Goal: Information Seeking & Learning: Learn about a topic

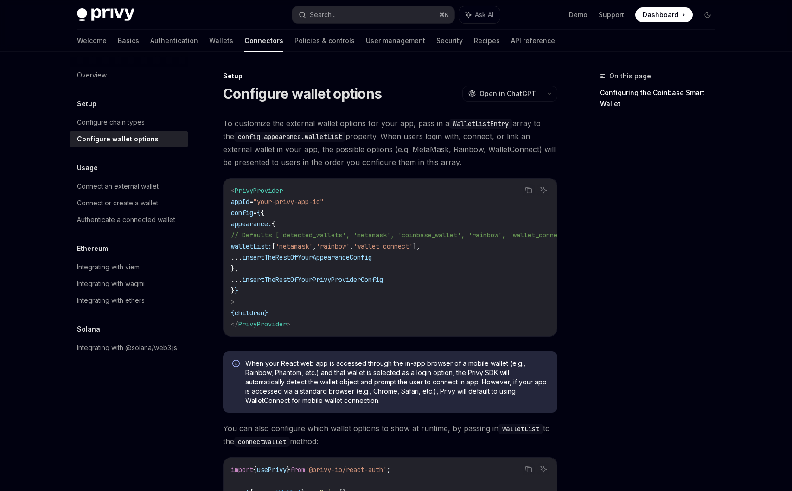
click at [399, 153] on span "To customize the external wallet options for your app, pass in a WalletListEntr…" at bounding box center [390, 143] width 334 height 52
click at [139, 121] on div "Configure chain types" at bounding box center [111, 122] width 68 height 11
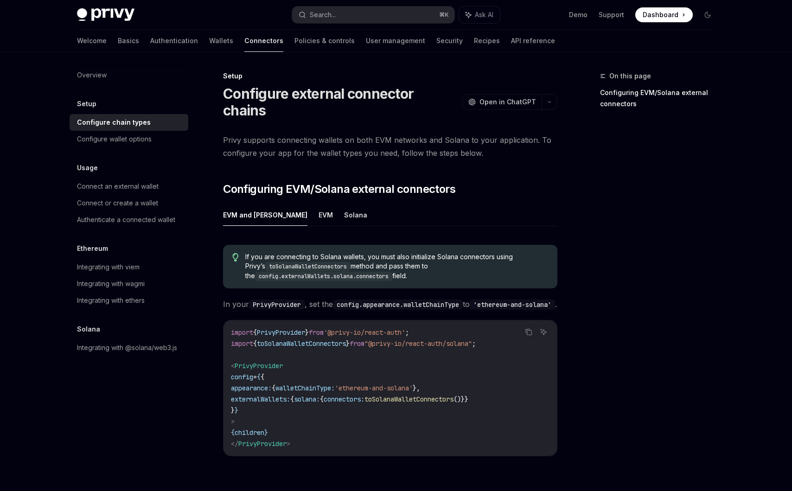
click at [103, 84] on div "Overview Setup Configure chain types Configure wallet options Usage Connect an …" at bounding box center [129, 211] width 119 height 289
click at [101, 77] on div "Overview" at bounding box center [92, 75] width 30 height 11
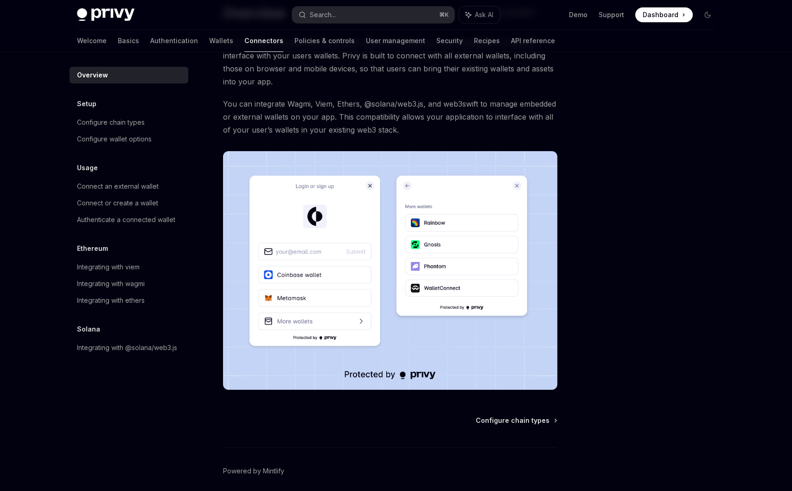
scroll to position [103, 0]
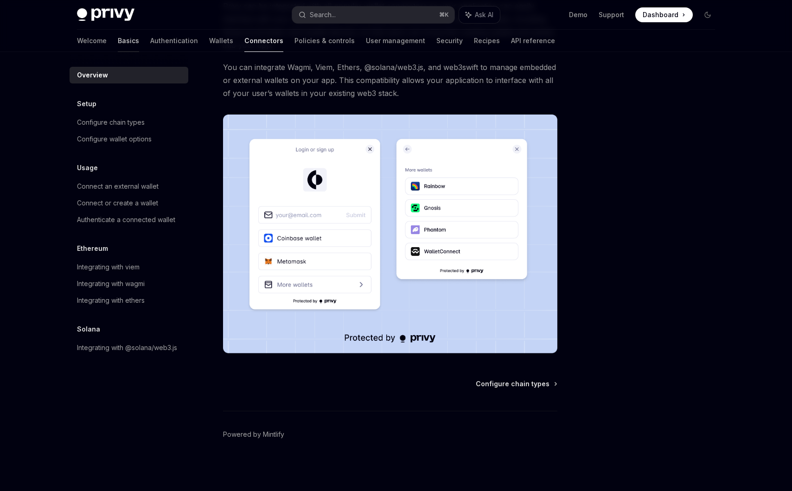
click at [118, 39] on link "Basics" at bounding box center [128, 41] width 21 height 22
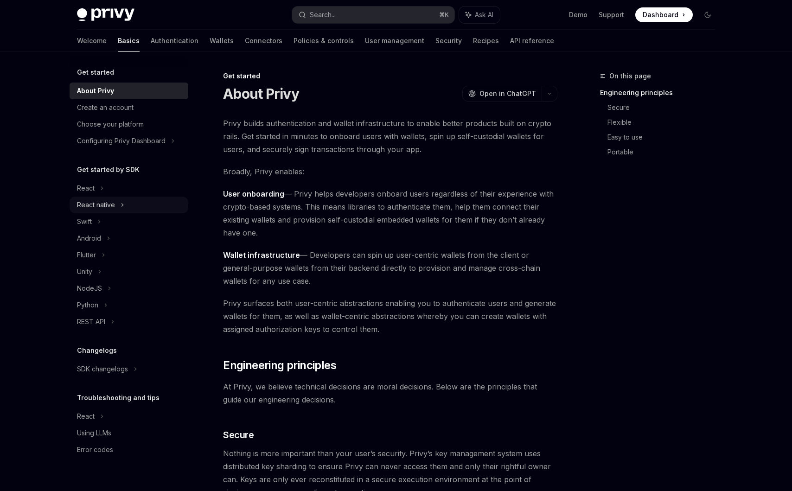
click at [119, 212] on div "React native" at bounding box center [129, 205] width 119 height 17
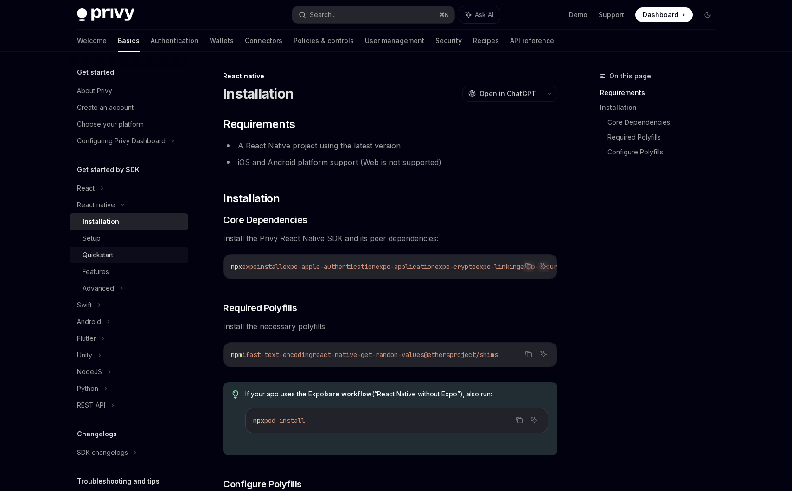
click at [130, 260] on div "Quickstart" at bounding box center [133, 254] width 100 height 11
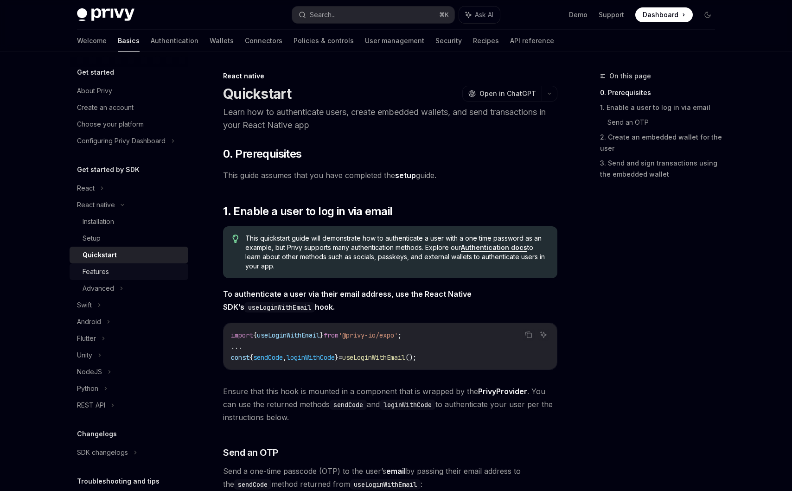
click at [143, 268] on div "Features" at bounding box center [133, 271] width 100 height 11
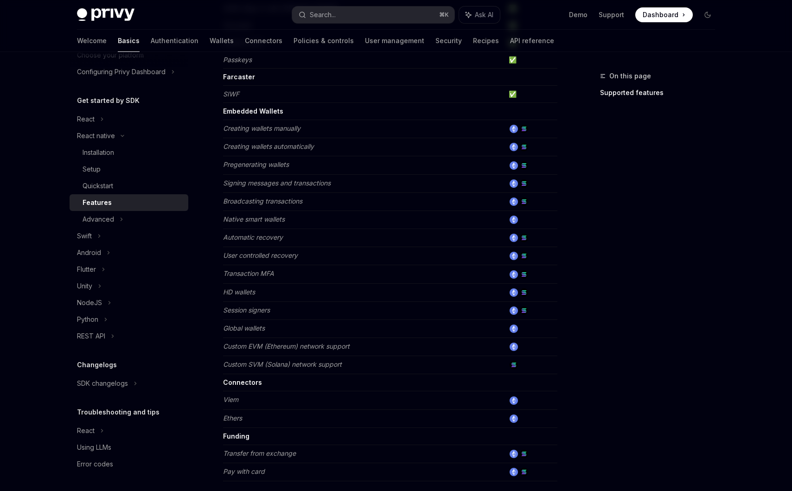
scroll to position [248, 0]
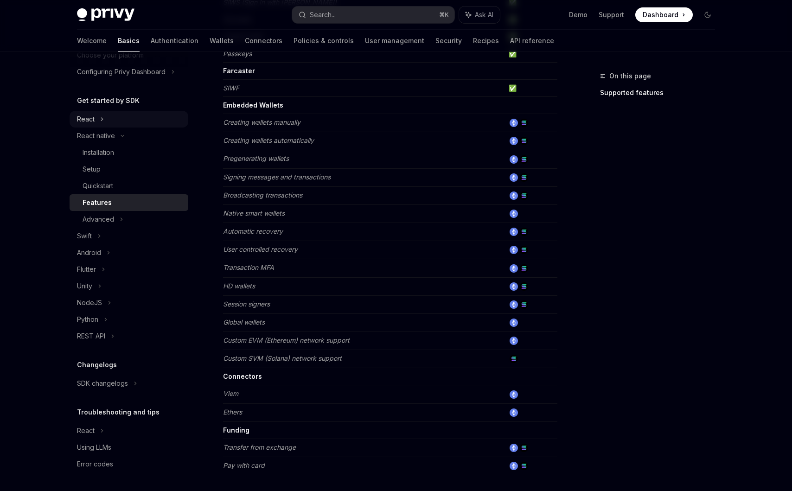
click at [105, 118] on div "React" at bounding box center [129, 119] width 119 height 17
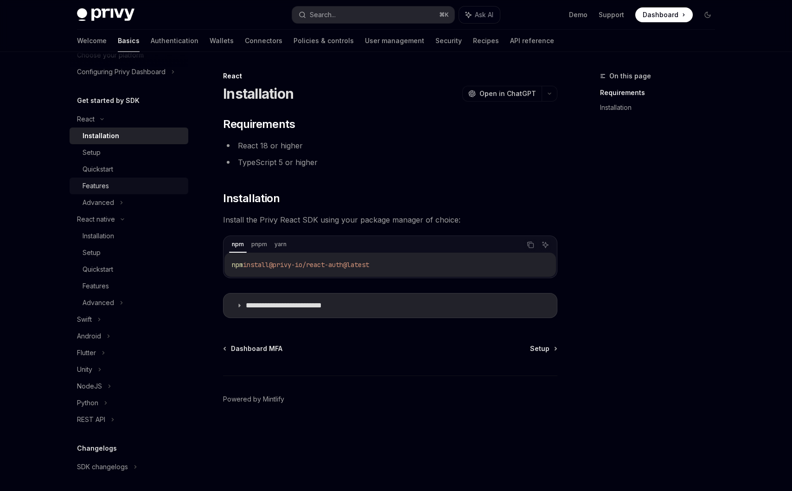
click at [127, 190] on div "Features" at bounding box center [133, 185] width 100 height 11
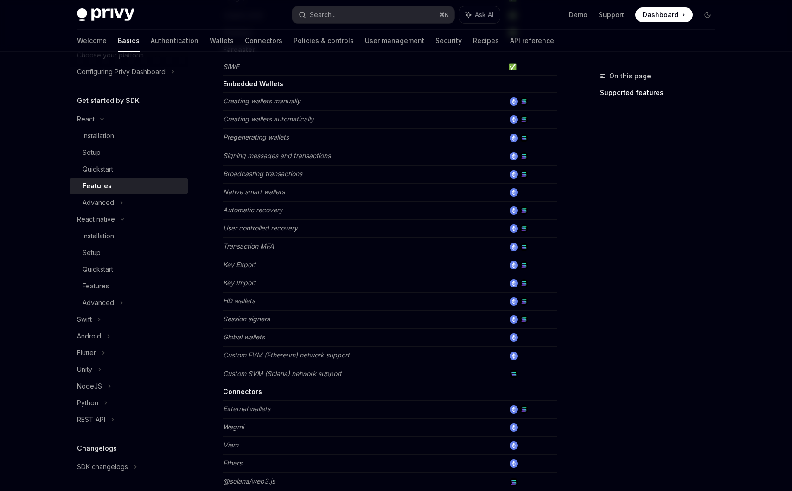
scroll to position [287, 0]
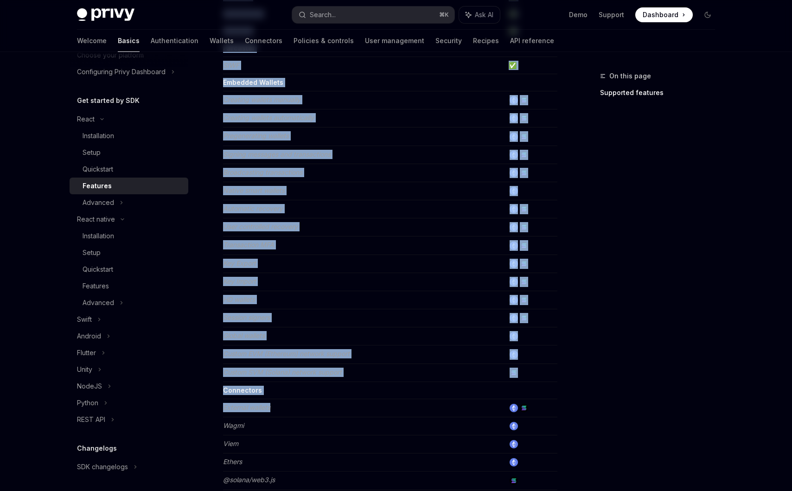
drag, startPoint x: 220, startPoint y: 406, endPoint x: 320, endPoint y: 408, distance: 100.2
click at [321, 408] on div "React Features OpenAI Open in ChatGPT Learn about the features supported by the…" at bounding box center [303, 241] width 512 height 916
click at [320, 408] on td "External wallets" at bounding box center [364, 408] width 282 height 18
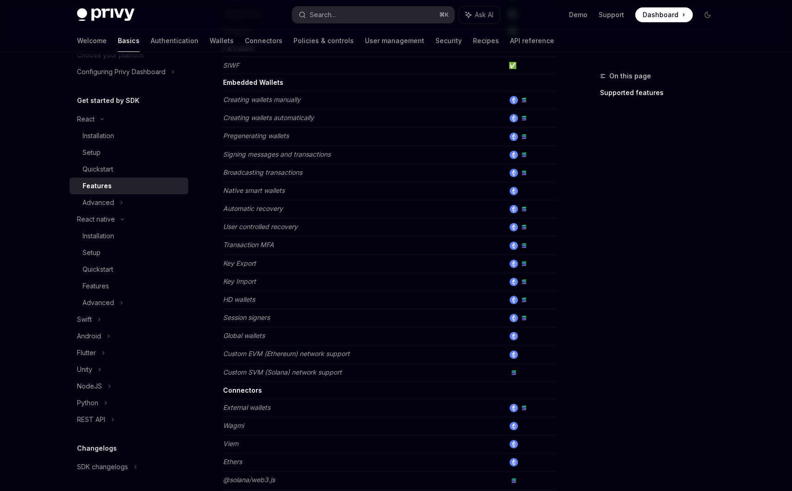
click at [274, 408] on td "External wallets" at bounding box center [364, 408] width 282 height 18
click at [134, 272] on div "Quickstart" at bounding box center [133, 269] width 100 height 11
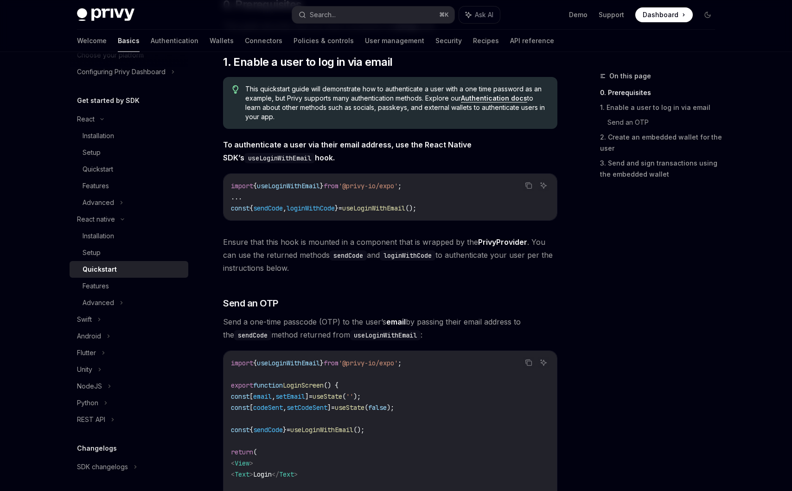
scroll to position [614, 0]
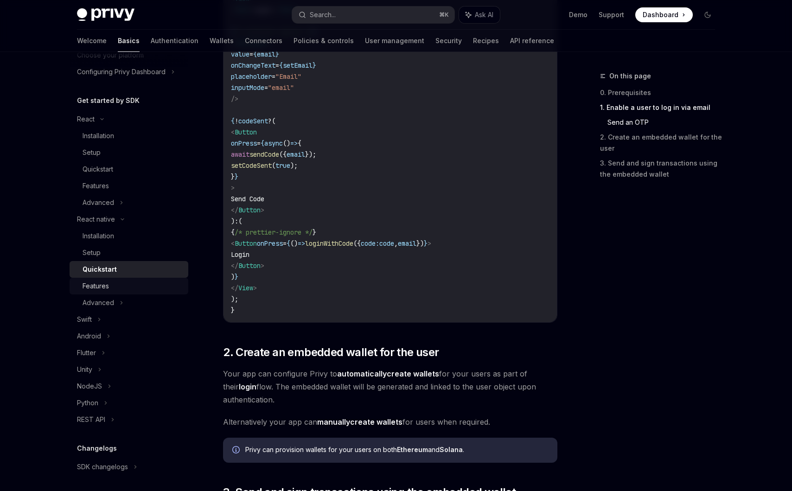
click at [123, 280] on div "Features" at bounding box center [133, 285] width 100 height 11
type textarea "*"
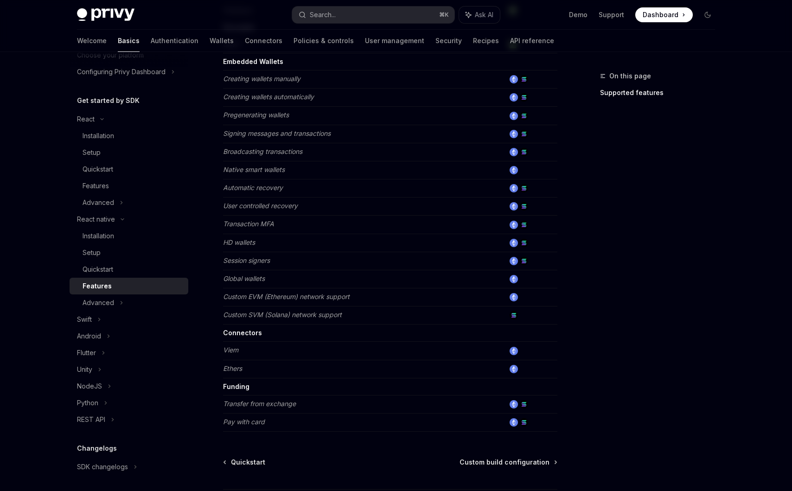
scroll to position [347, 0]
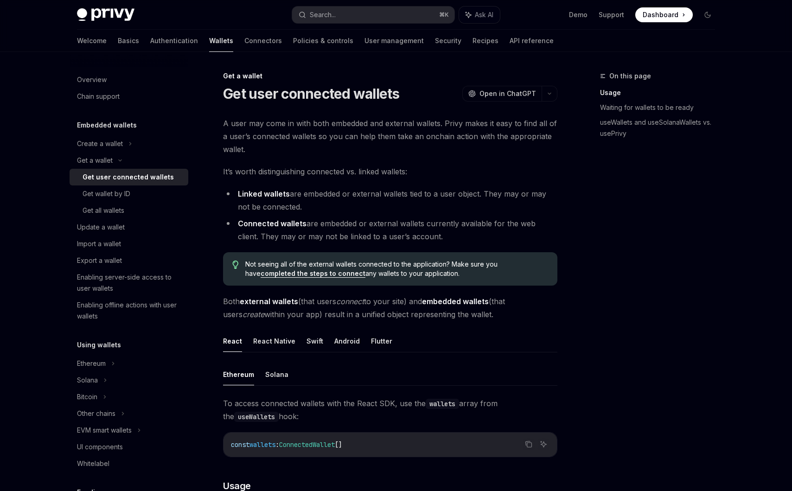
click at [452, 318] on span "Both external wallets (that users connect to your site) and embedded wallets (t…" at bounding box center [390, 308] width 334 height 26
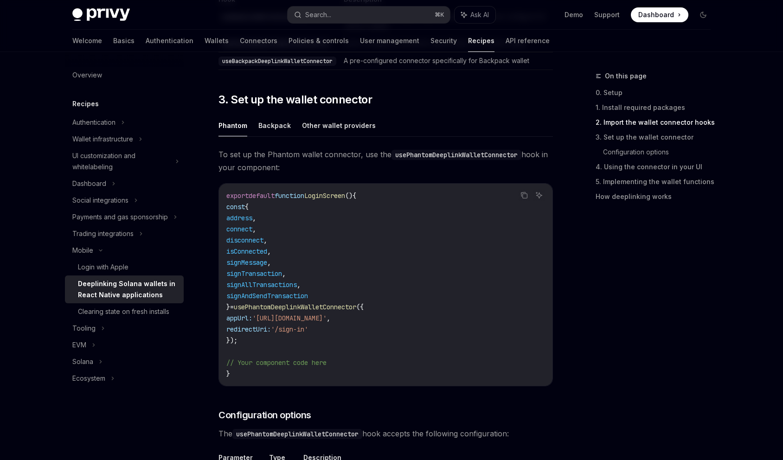
scroll to position [508, 0]
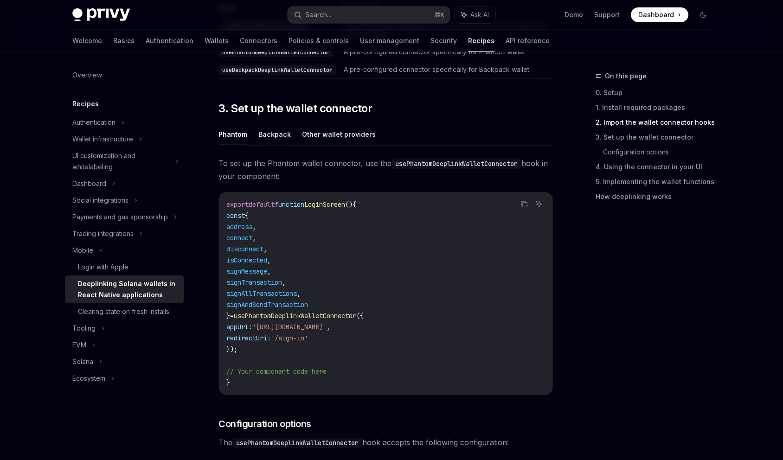
click at [269, 134] on button "Backpack" at bounding box center [274, 134] width 32 height 22
click at [331, 143] on button "Other wallet providers" at bounding box center [339, 134] width 74 height 22
type textarea "*"
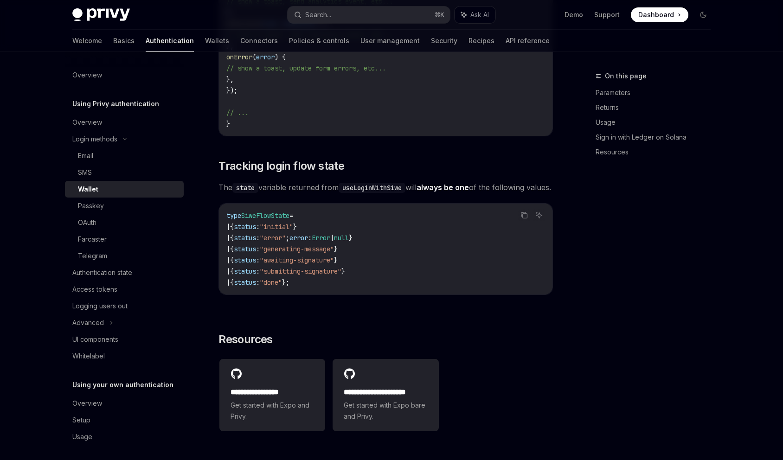
scroll to position [3038, 0]
